Goal: Task Accomplishment & Management: Manage account settings

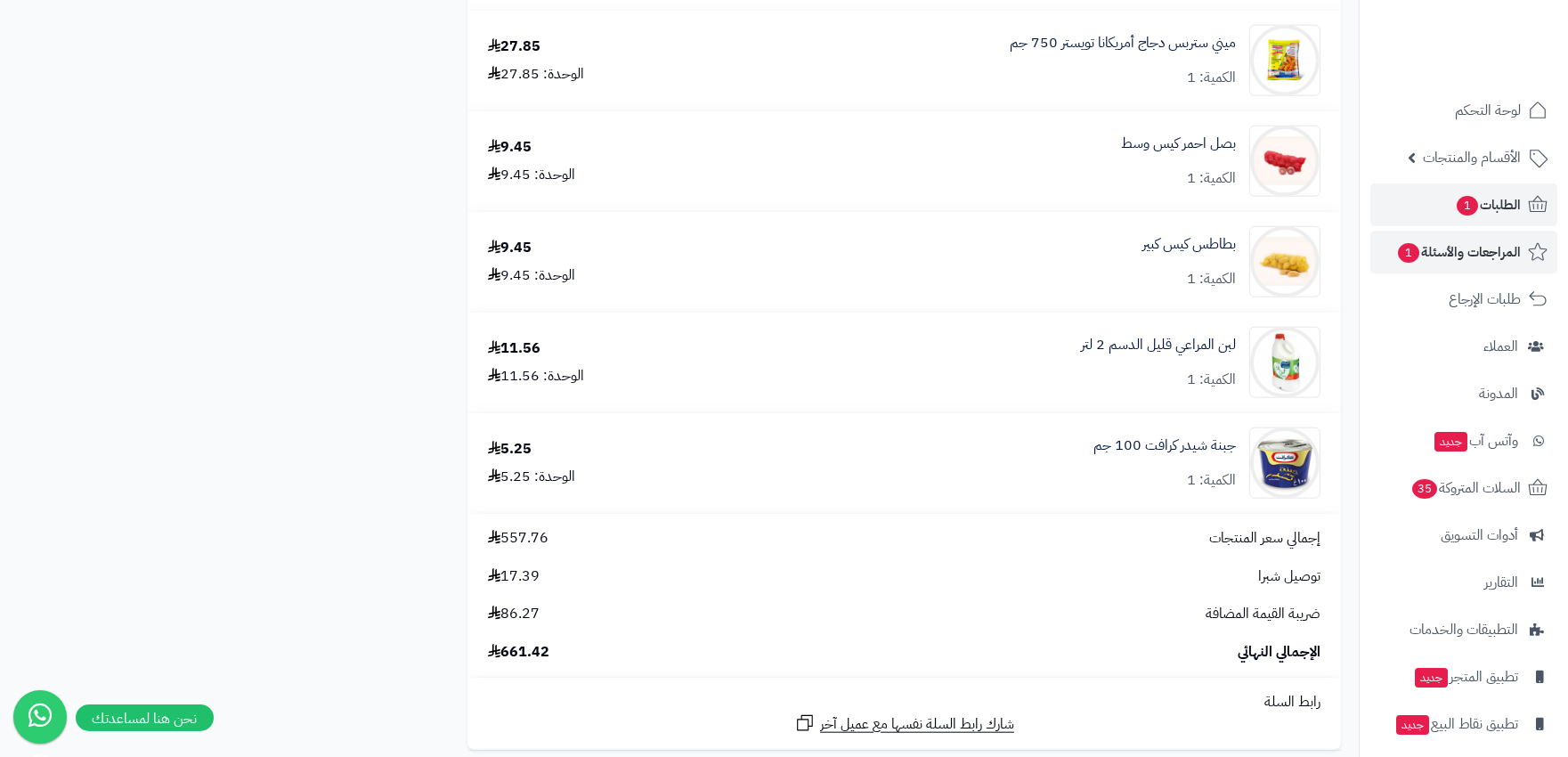
scroll to position [3857, 0]
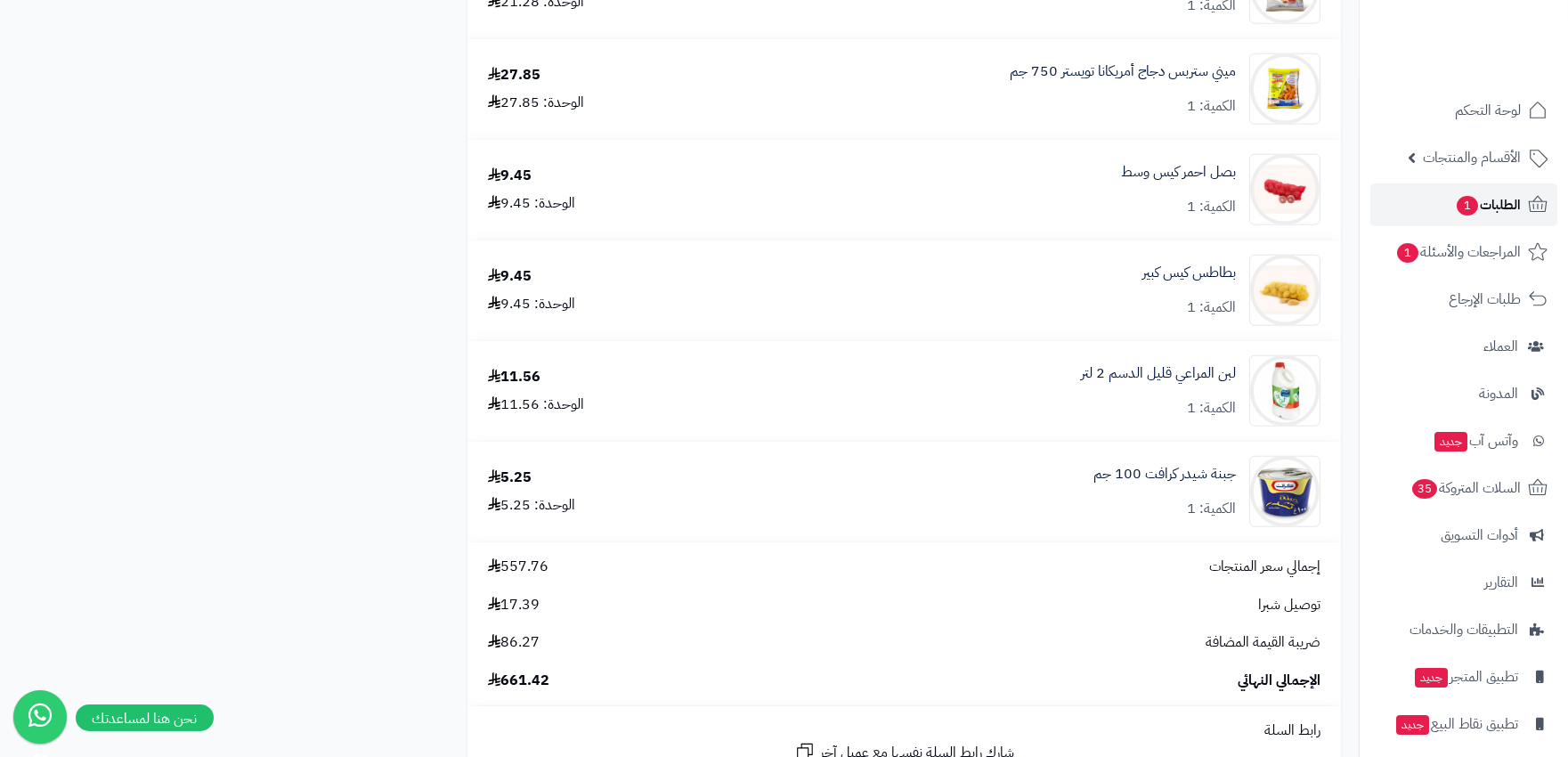
click at [1501, 215] on span "الطلبات 1" at bounding box center [1488, 204] width 66 height 25
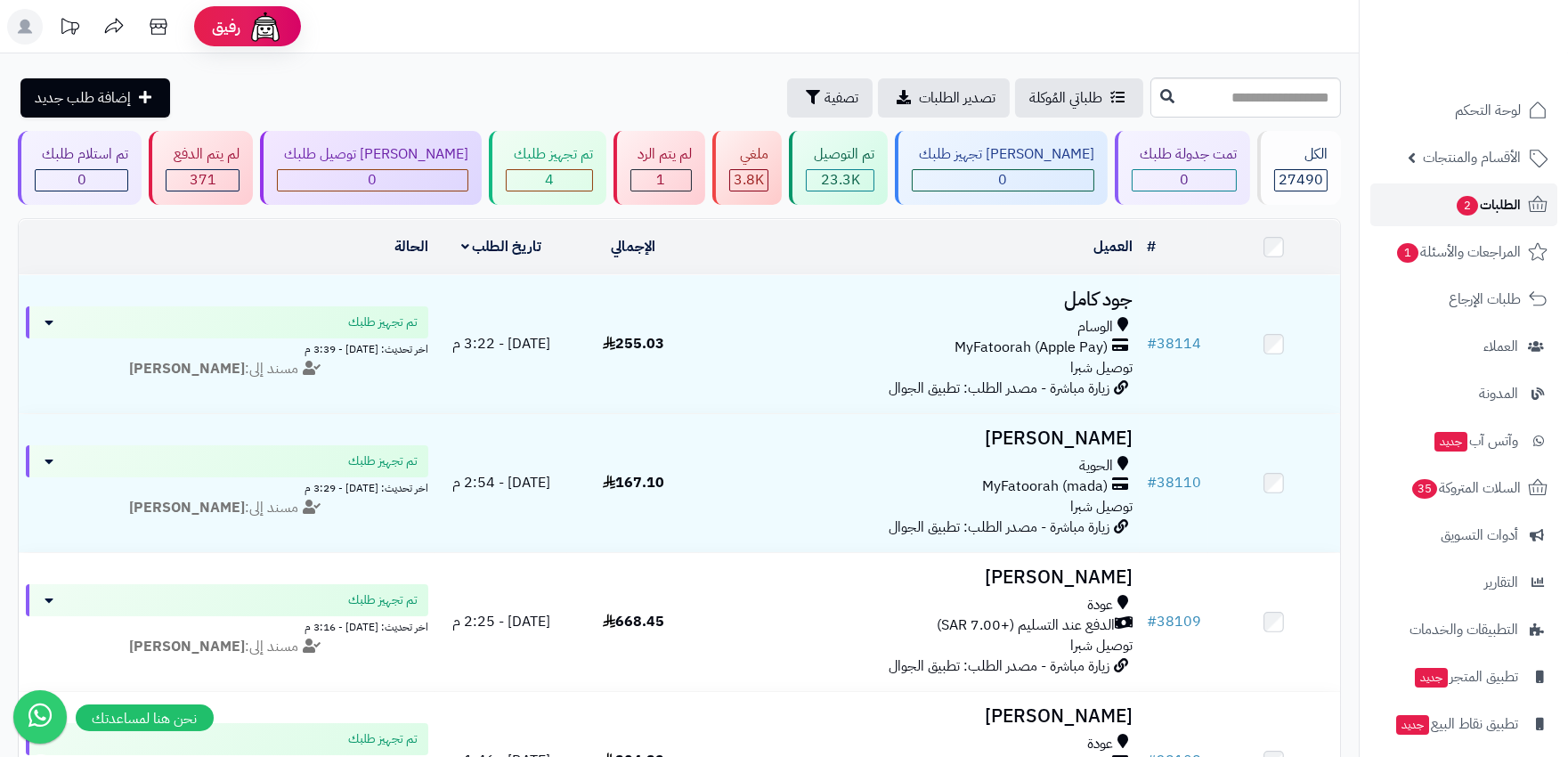
click at [1513, 204] on span "الطلبات 2" at bounding box center [1488, 204] width 66 height 25
click at [1497, 201] on span "الطلبات 2" at bounding box center [1488, 204] width 66 height 25
